Goal: Transaction & Acquisition: Purchase product/service

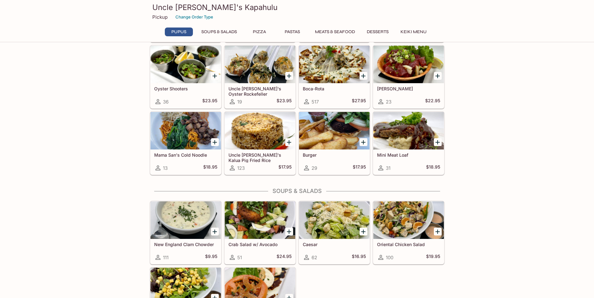
scroll to position [94, 0]
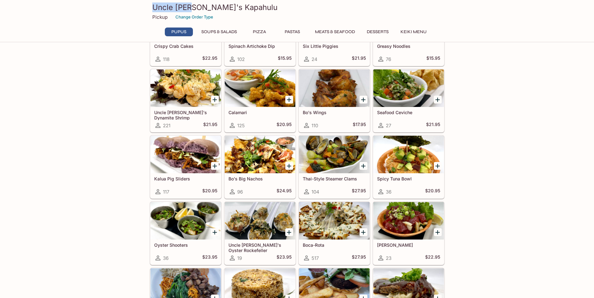
drag, startPoint x: 158, startPoint y: 7, endPoint x: 191, endPoint y: 5, distance: 33.2
click at [191, 5] on h3 "Uncle [PERSON_NAME]'s Kapahulu" at bounding box center [297, 7] width 290 height 10
drag, startPoint x: 239, startPoint y: 7, endPoint x: 152, endPoint y: 6, distance: 87.8
click at [152, 6] on div "Uncle [PERSON_NAME]'s Kapahulu Pickup Change Order Type" at bounding box center [297, 12] width 300 height 25
copy h3 "Uncle [PERSON_NAME]'s Kapahulu"
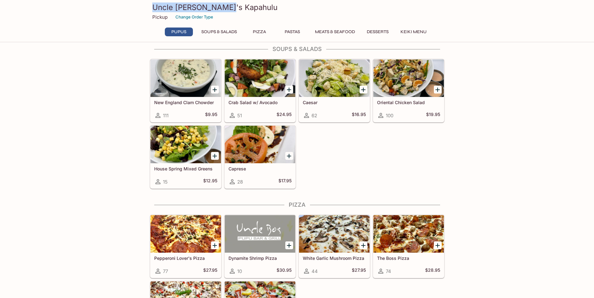
scroll to position [437, 0]
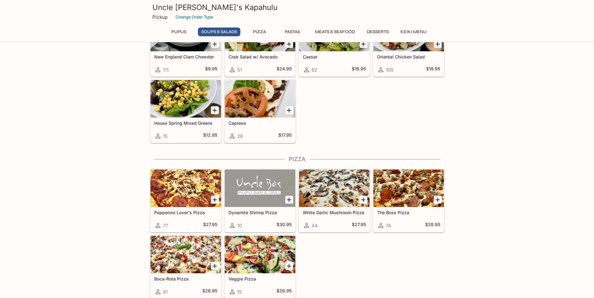
click at [425, 275] on div "Pepperoni Lover's Pizza 77 $27.95 Dynamite Shrimp Pizza 10 $30.95 White Garlic …" at bounding box center [295, 232] width 297 height 132
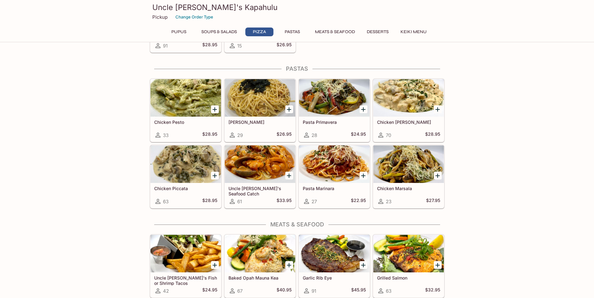
scroll to position [687, 0]
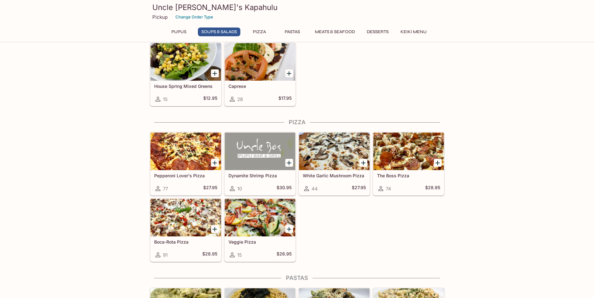
scroll to position [437, 0]
